Goal: Find specific page/section: Find specific page/section

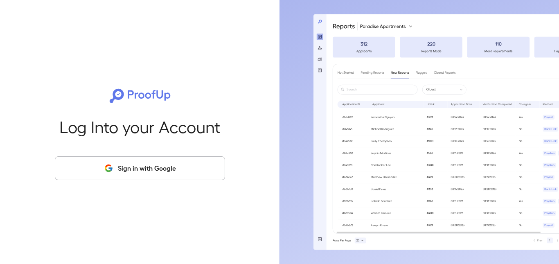
click at [161, 174] on button "Sign in with Google" at bounding box center [140, 168] width 170 height 24
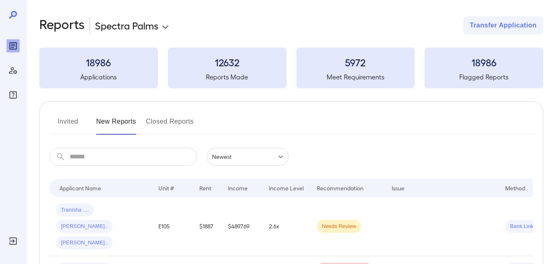
drag, startPoint x: 77, startPoint y: 120, endPoint x: 185, endPoint y: 136, distance: 108.8
click at [77, 120] on button "Invited" at bounding box center [68, 125] width 37 height 20
